Goal: Task Accomplishment & Management: Use online tool/utility

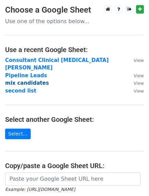
click at [39, 80] on strong "mix candidates" at bounding box center [27, 83] width 44 height 6
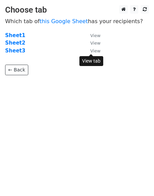
click at [96, 50] on small "View" at bounding box center [95, 50] width 10 height 5
click at [19, 49] on strong "Sheet3" at bounding box center [15, 51] width 20 height 6
